Goal: Find specific page/section: Find specific page/section

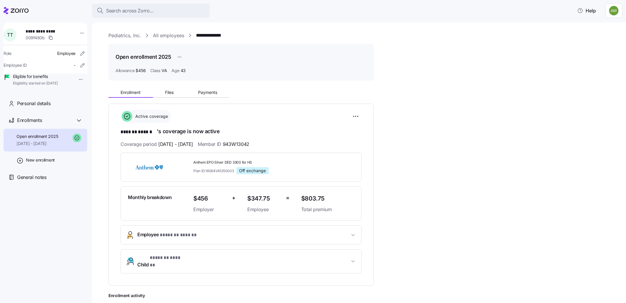
click at [155, 234] on span "Employee * ******* ****** *" at bounding box center [167, 235] width 61 height 8
click at [166, 34] on link "All employees" at bounding box center [168, 35] width 31 height 7
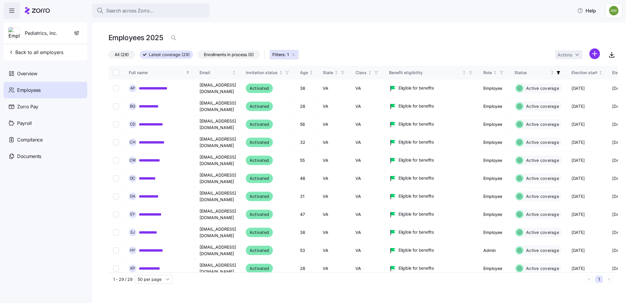
click at [294, 52] on icon "button" at bounding box center [293, 54] width 5 height 5
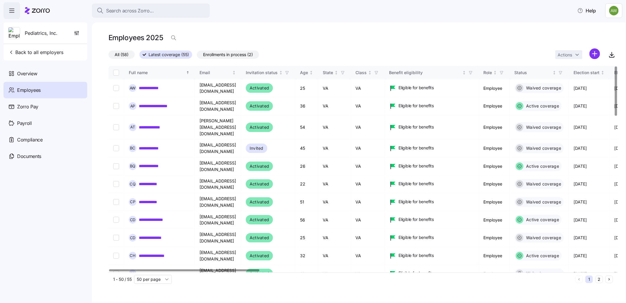
drag, startPoint x: 190, startPoint y: 268, endPoint x: 208, endPoint y: 270, distance: 18.4
click at [208, 270] on div "**********" at bounding box center [364, 169] width 510 height 206
drag, startPoint x: 208, startPoint y: 270, endPoint x: 183, endPoint y: 280, distance: 26.7
click at [182, 278] on div "1 - 50 / 55 50 per page" at bounding box center [343, 279] width 460 height 9
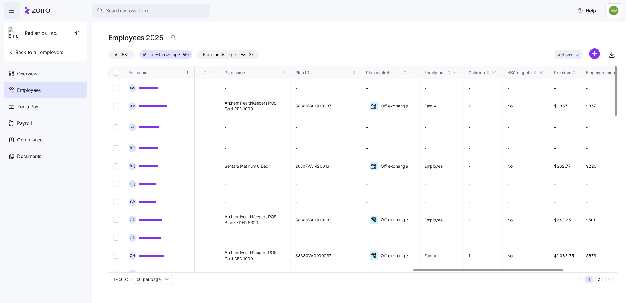
scroll to position [0, 1041]
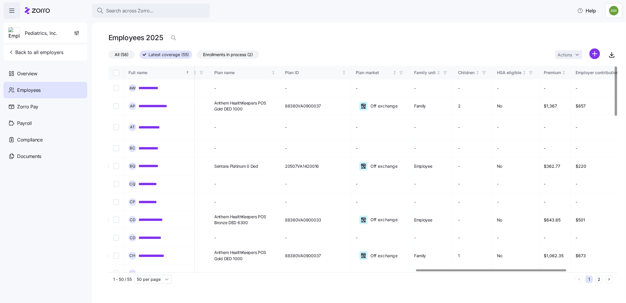
click at [489, 269] on div at bounding box center [491, 270] width 150 height 2
click at [269, 214] on span "Anthem HealthKeepers POS Bronze DED 6300" at bounding box center [244, 220] width 61 height 12
click at [255, 249] on span "Anthem HealthKeepers POS Gold DED 1000" at bounding box center [244, 255] width 61 height 12
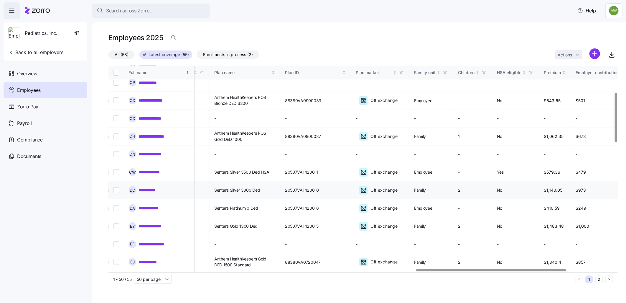
scroll to position [131, 1041]
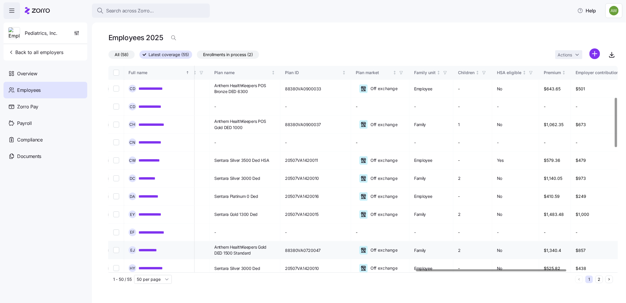
click at [149, 247] on link "**********" at bounding box center [151, 250] width 25 height 6
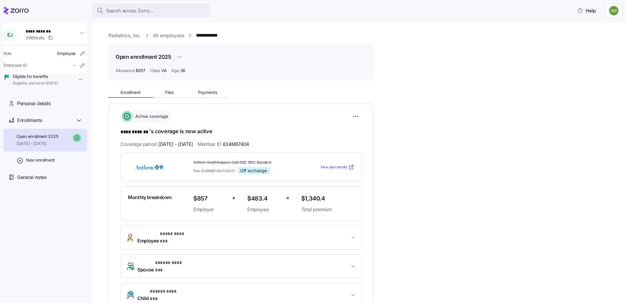
click at [157, 234] on span "Employee * **** ******* *" at bounding box center [164, 237] width 54 height 14
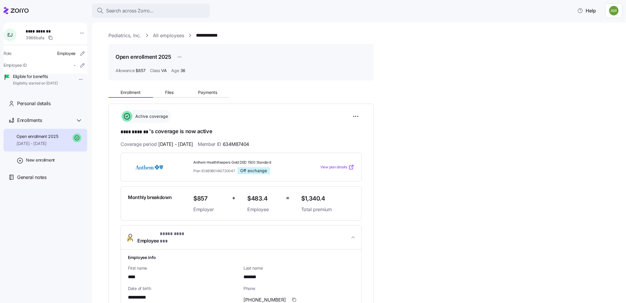
click at [162, 36] on link "All employees" at bounding box center [168, 35] width 31 height 7
click at [166, 34] on link "All employees" at bounding box center [168, 35] width 31 height 7
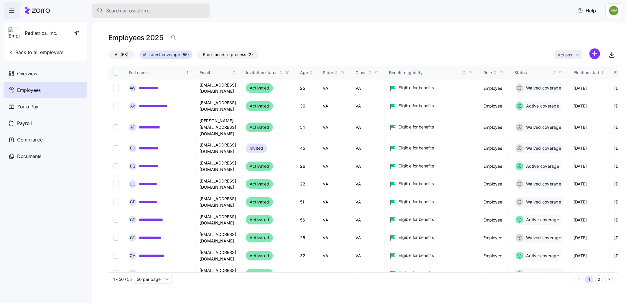
click at [166, 9] on div "Search across Zorro..." at bounding box center [151, 10] width 109 height 7
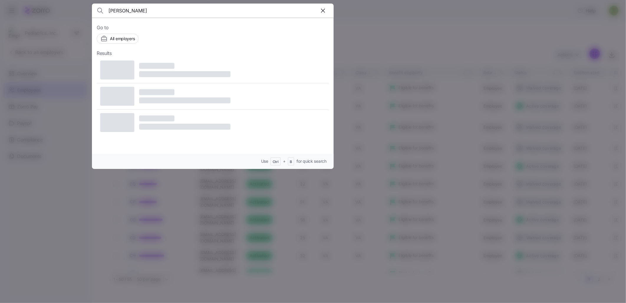
type input "[PERSON_NAME]"
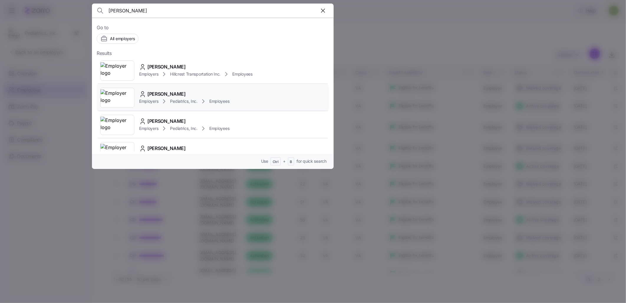
click at [184, 95] on div "[PERSON_NAME]" at bounding box center [184, 93] width 91 height 7
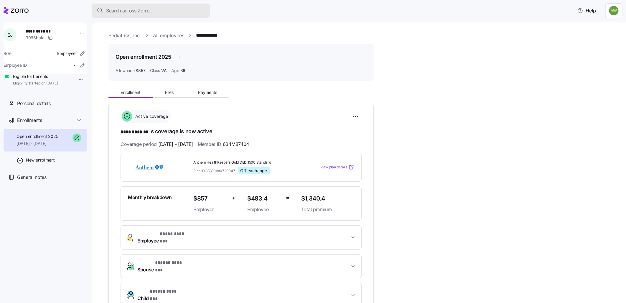
click at [155, 12] on div "Search across Zorro..." at bounding box center [151, 10] width 109 height 7
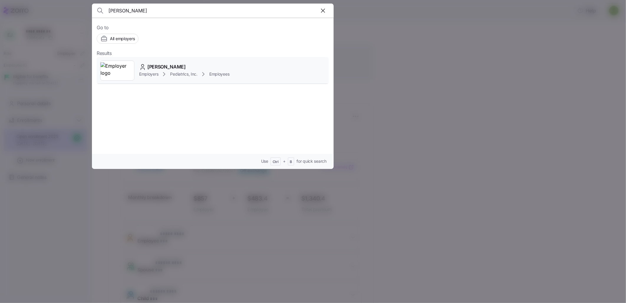
type input "[PERSON_NAME]"
click at [174, 64] on span "[PERSON_NAME]" at bounding box center [166, 66] width 38 height 7
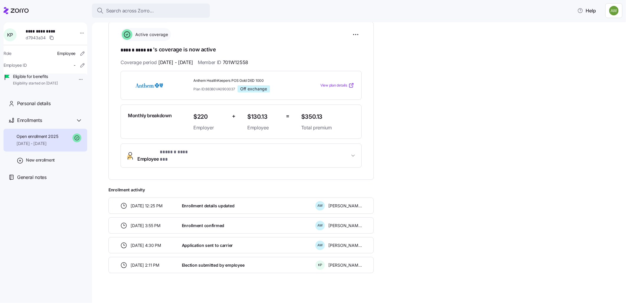
scroll to position [17, 0]
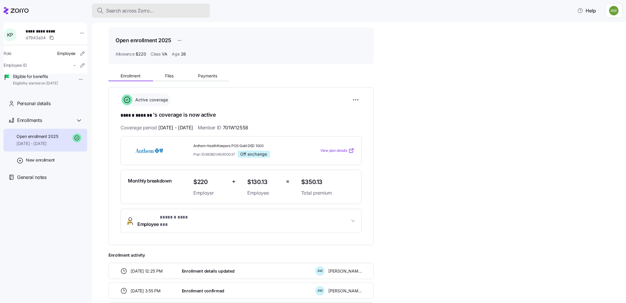
click at [166, 9] on div "Search across Zorro..." at bounding box center [151, 10] width 109 height 7
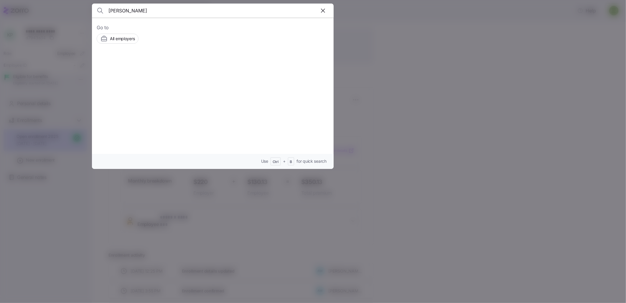
type input "[PERSON_NAME]"
click at [150, 68] on span "CLEOME [PERSON_NAME]" at bounding box center [176, 66] width 59 height 7
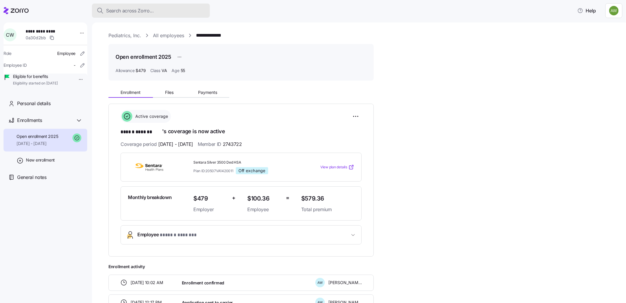
click at [145, 8] on span "Search across Zorro..." at bounding box center [130, 10] width 48 height 7
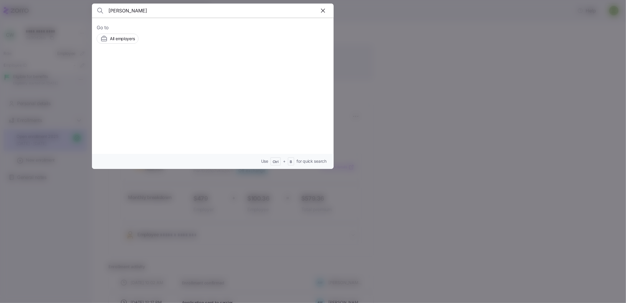
type input "[PERSON_NAME]"
click at [155, 71] on span "Employers" at bounding box center [148, 74] width 19 height 6
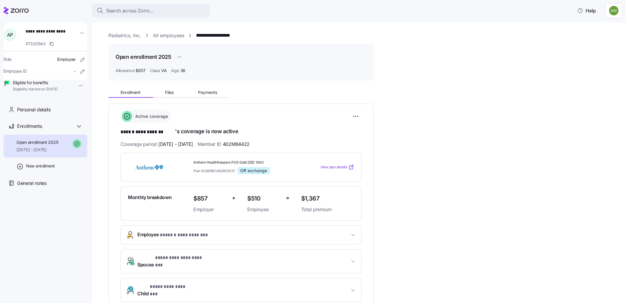
click at [248, 234] on span "**********" at bounding box center [243, 235] width 212 height 8
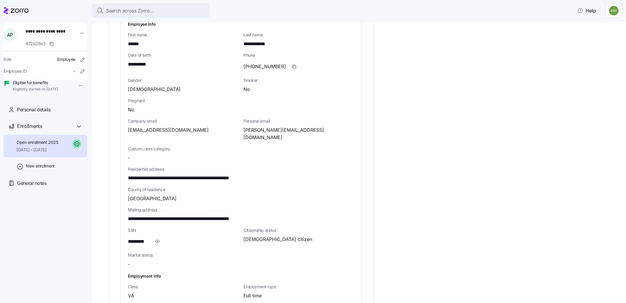
scroll to position [229, 0]
